Goal: Transaction & Acquisition: Purchase product/service

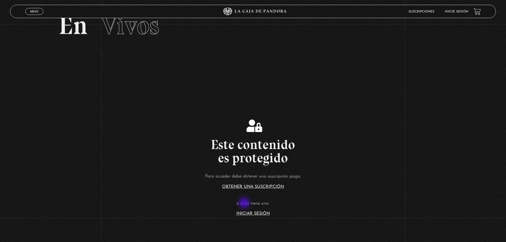
scroll to position [44, 0]
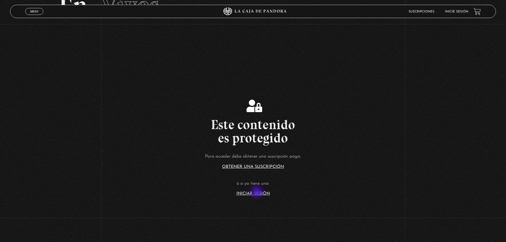
click at [257, 192] on link "Iniciar Sesión" at bounding box center [252, 193] width 33 height 4
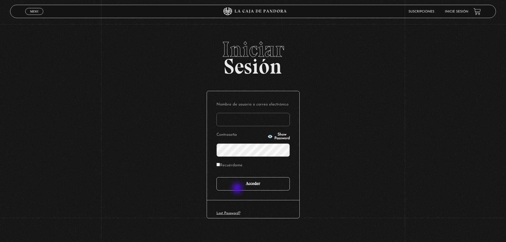
type input "[EMAIL_ADDRESS][DOMAIN_NAME]"
click at [238, 188] on input "Acceder" at bounding box center [252, 183] width 73 height 13
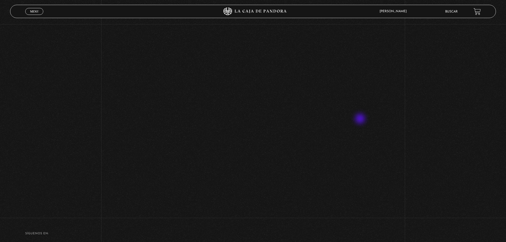
scroll to position [124, 0]
click at [443, 88] on div "Volver Setiembre 4 - 830pm CR El Entorno sí afecta" at bounding box center [253, 51] width 506 height 303
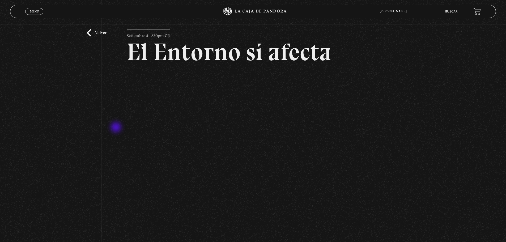
scroll to position [19, 0]
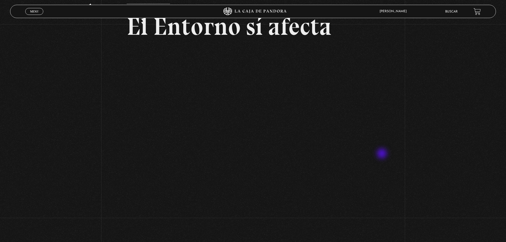
scroll to position [44, 0]
